Goal: Task Accomplishment & Management: Complete application form

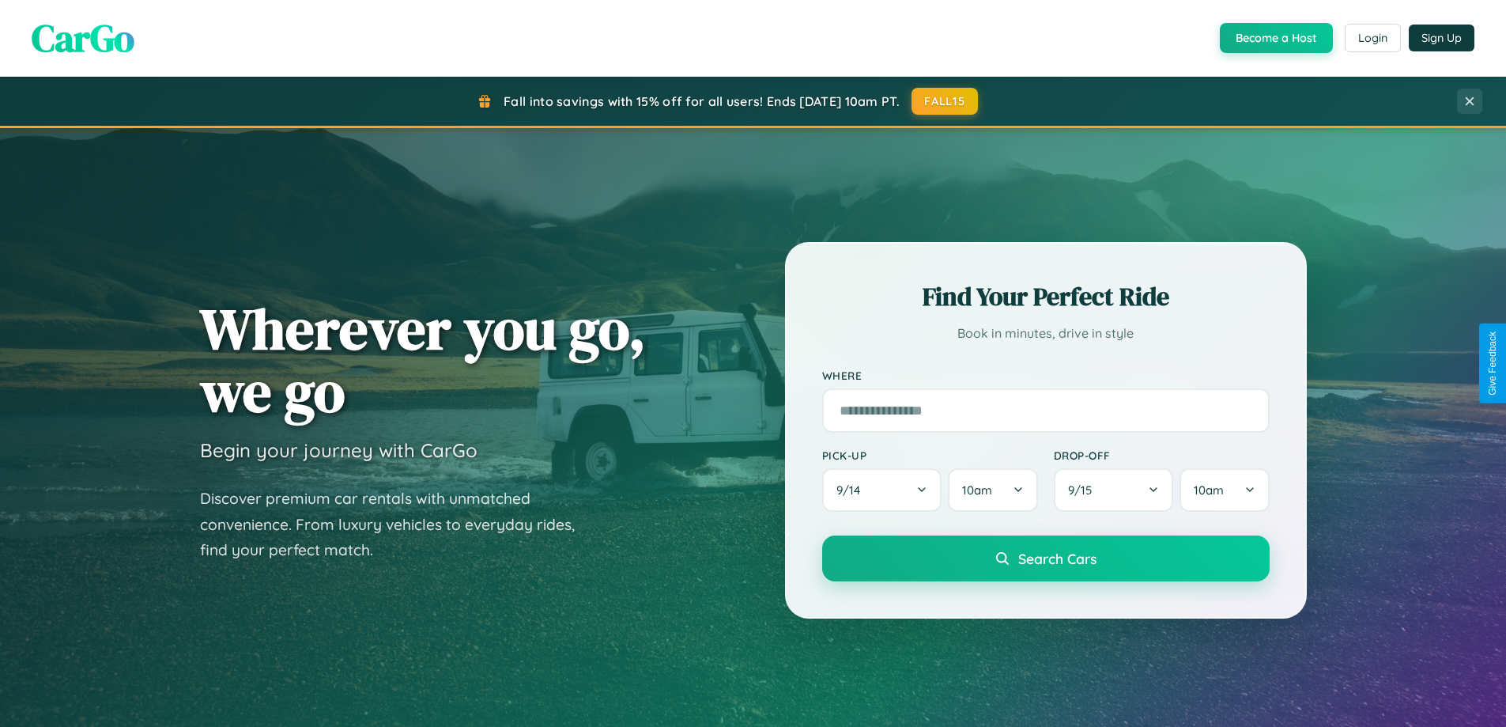
scroll to position [3043, 0]
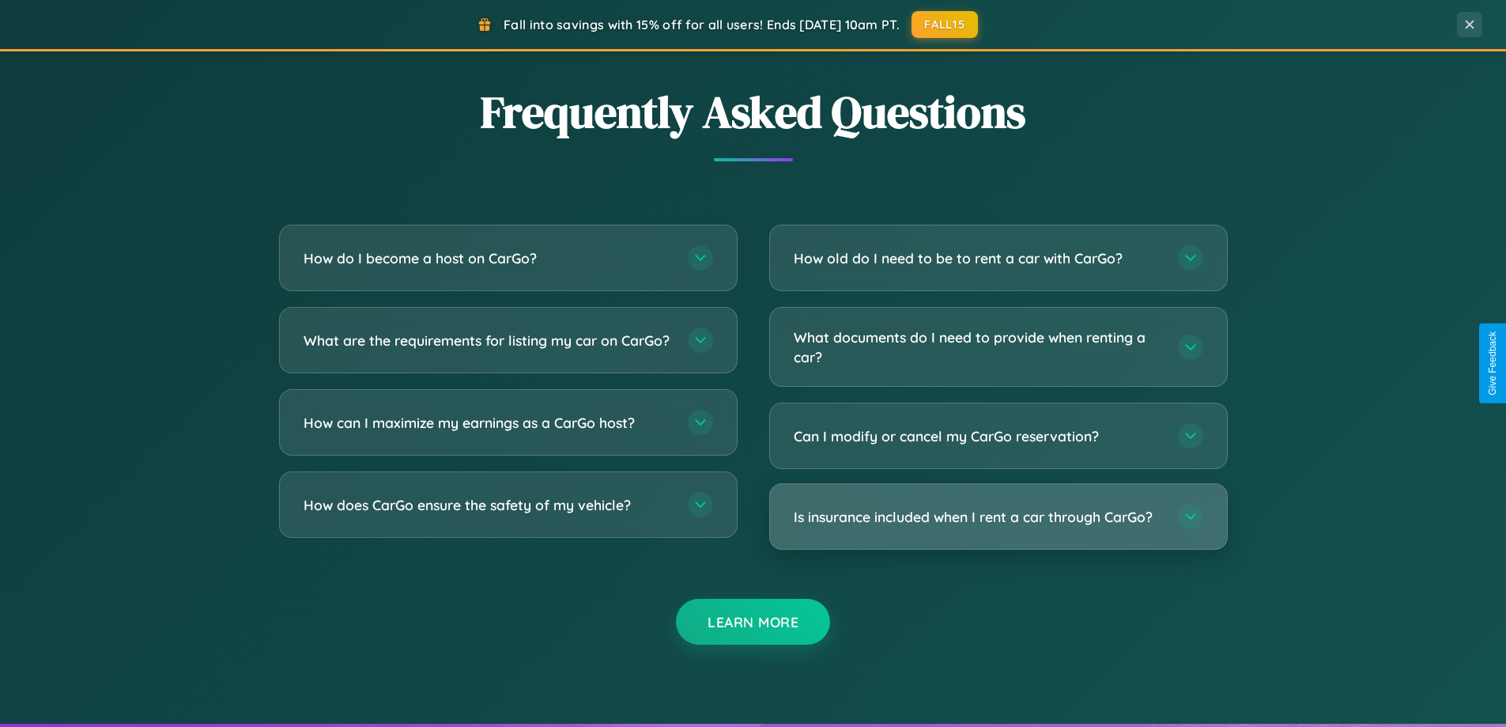
click at [998, 518] on h3 "Is insurance included when I rent a car through CarGo?" at bounding box center [978, 517] width 369 height 20
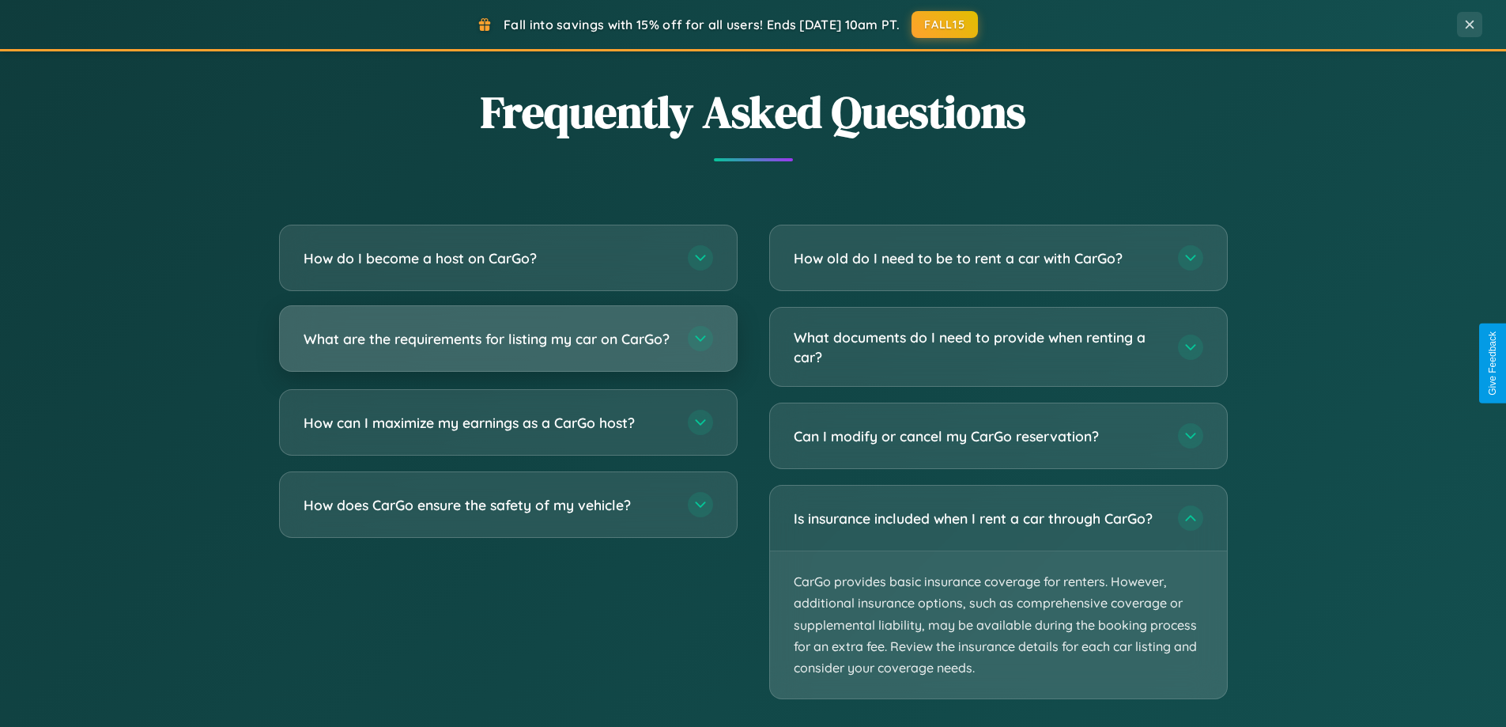
click at [508, 346] on h3 "What are the requirements for listing my car on CarGo?" at bounding box center [488, 339] width 369 height 20
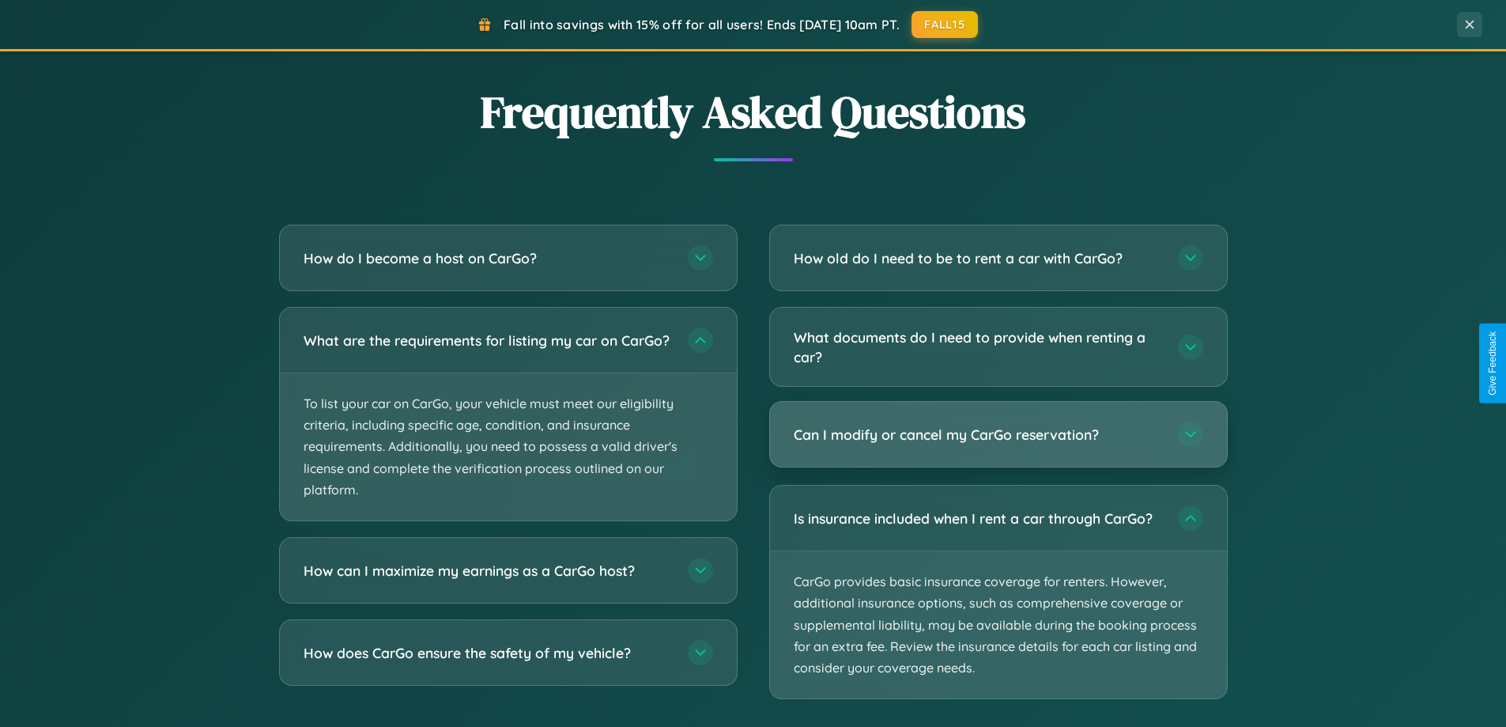
click at [998, 436] on h3 "Can I modify or cancel my CarGo reservation?" at bounding box center [978, 435] width 369 height 20
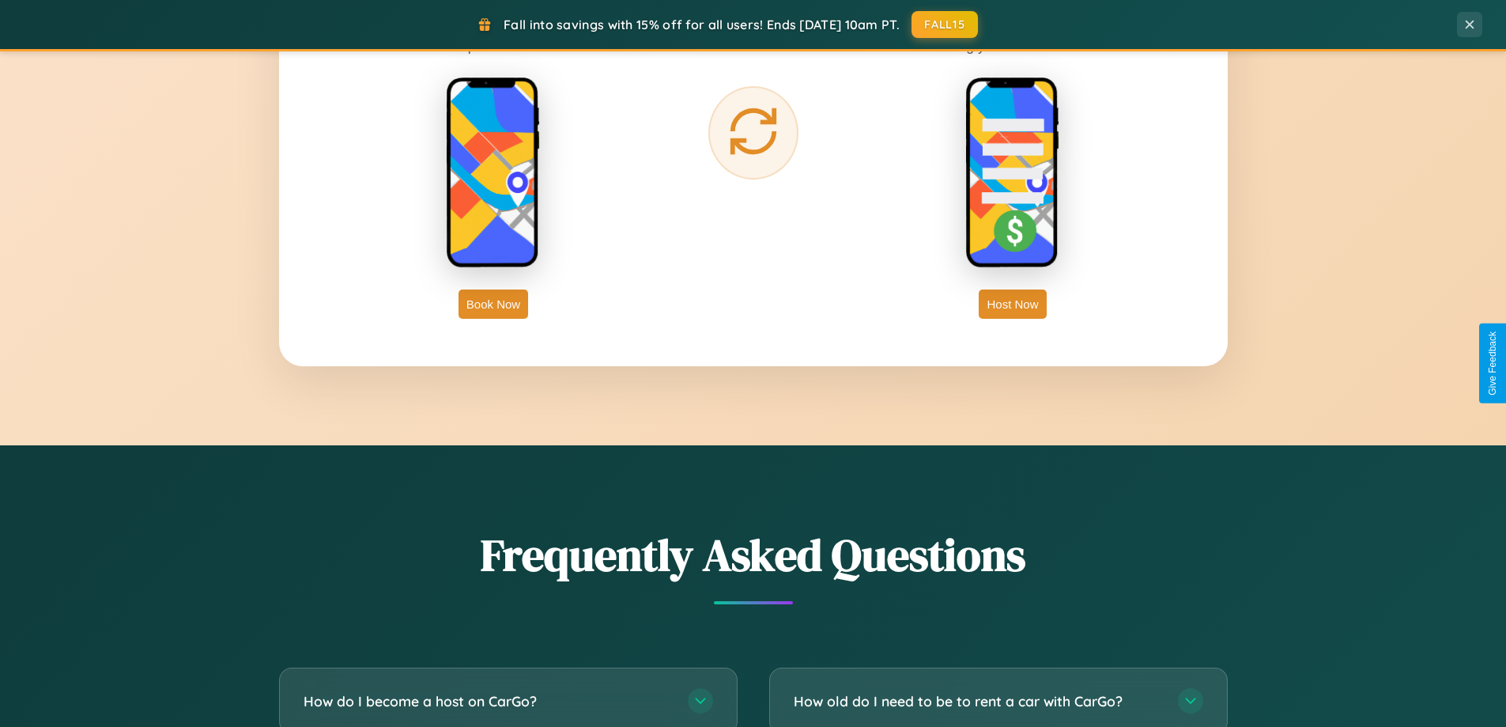
scroll to position [2541, 0]
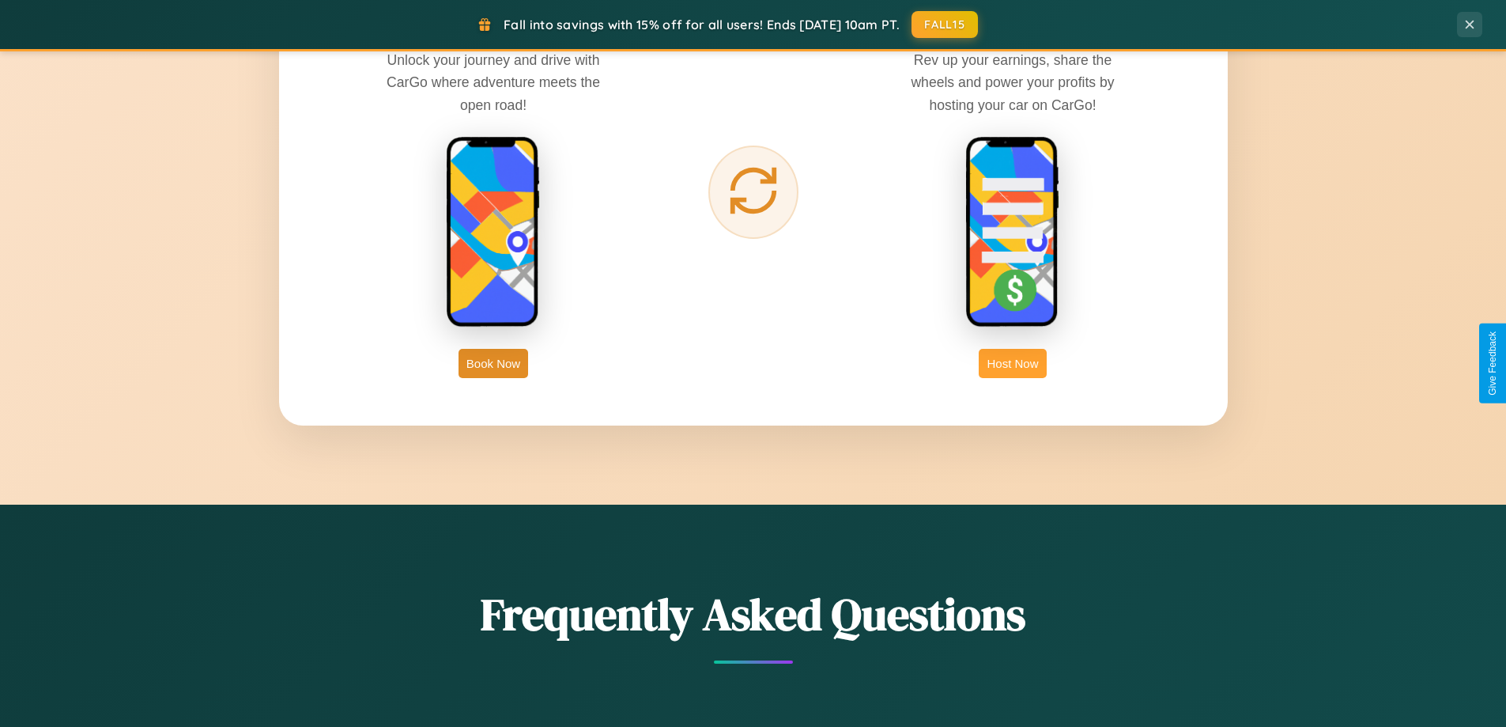
click at [1013, 363] on button "Host Now" at bounding box center [1012, 363] width 67 height 29
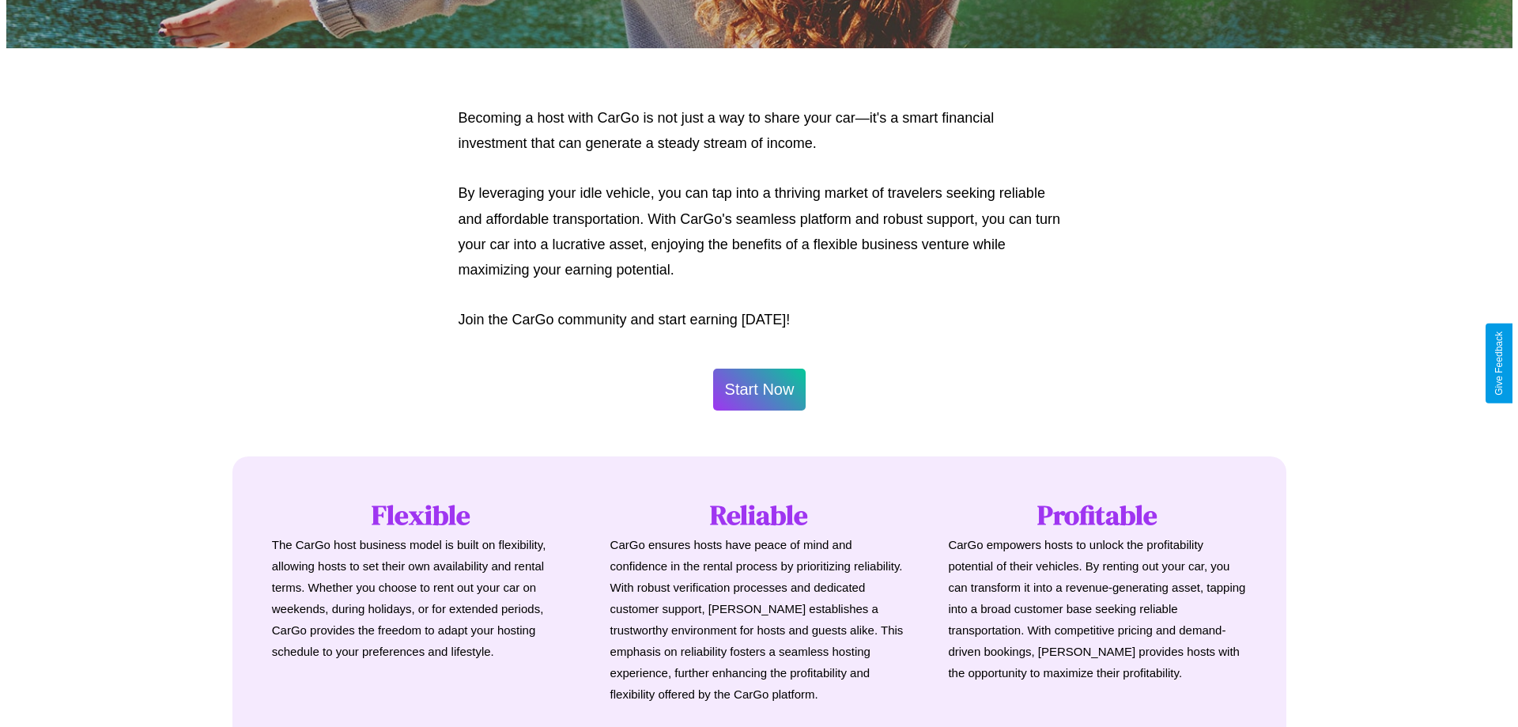
scroll to position [764, 0]
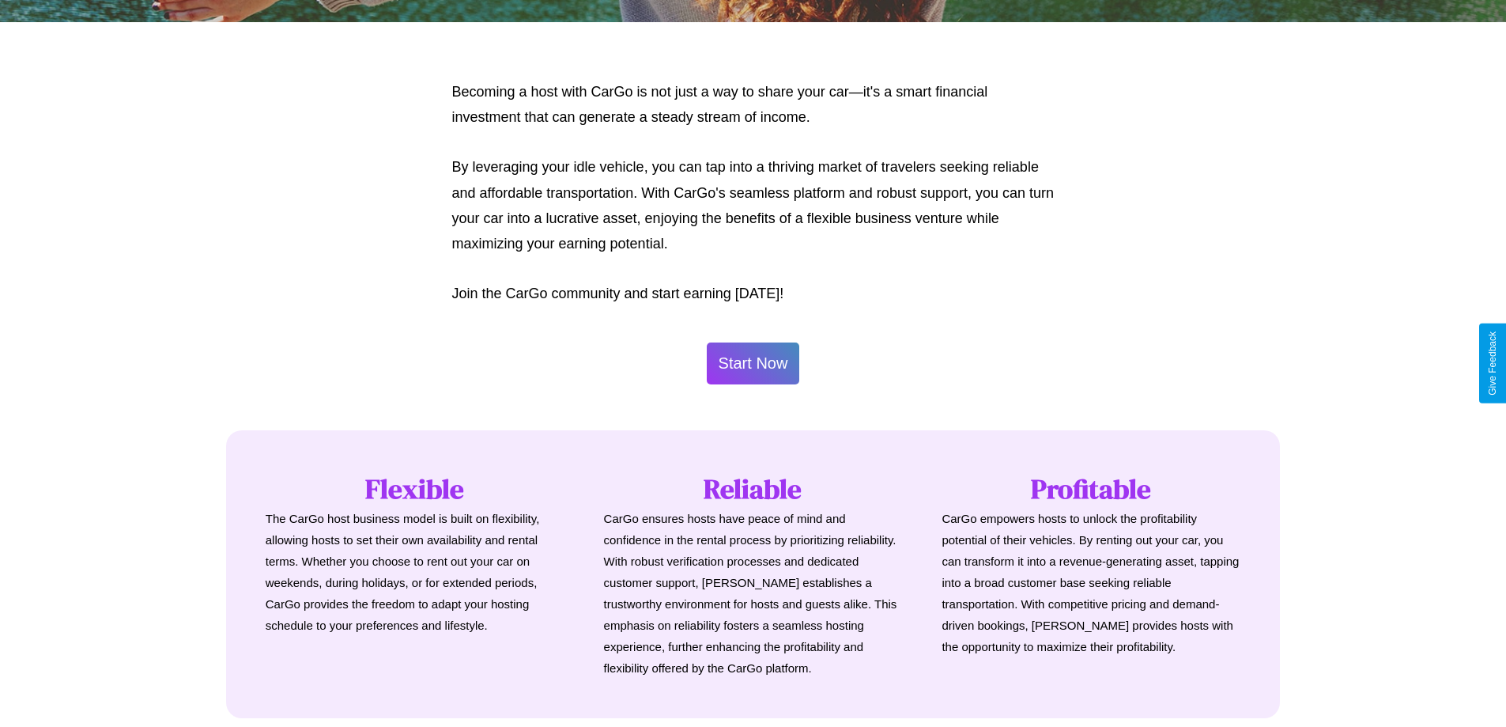
click at [753, 363] on button "Start Now" at bounding box center [753, 363] width 93 height 42
